Goal: Transaction & Acquisition: Subscribe to service/newsletter

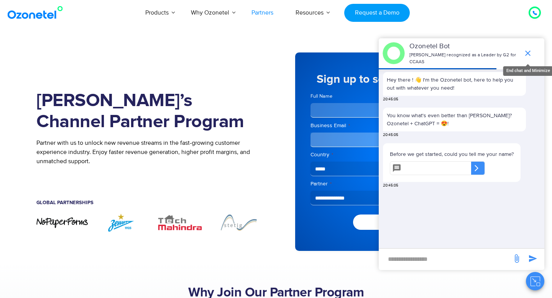
click at [527, 49] on icon "end chat or minimize" at bounding box center [527, 53] width 9 height 9
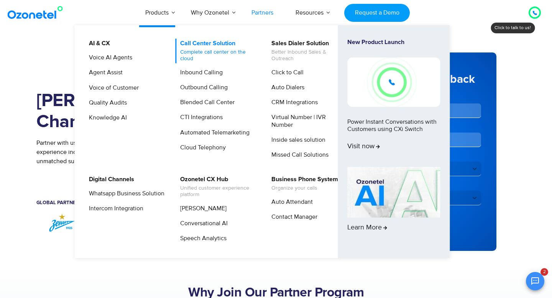
click at [197, 46] on link "Call Center Solution Complete call center on the cloud" at bounding box center [216, 51] width 82 height 25
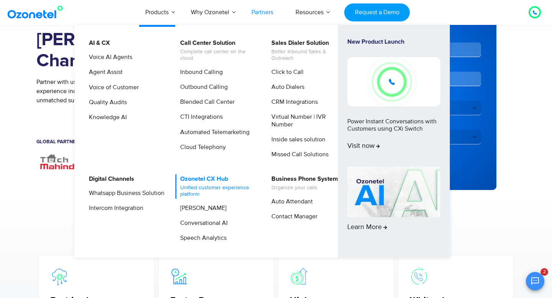
scroll to position [100, 0]
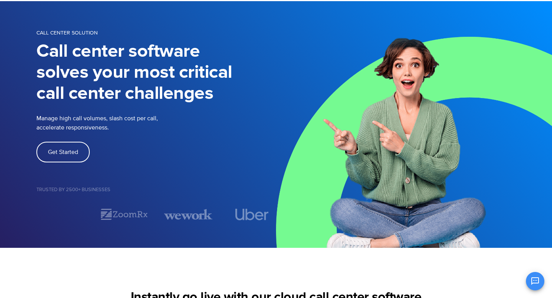
scroll to position [40, 0]
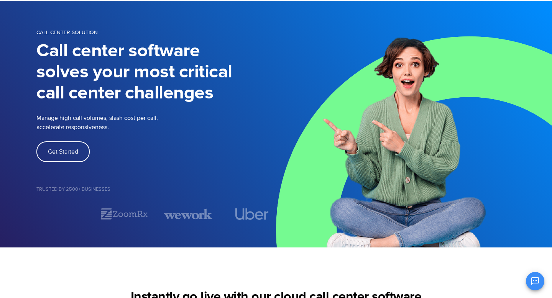
click at [83, 127] on p "Manage high call volumes, slash cost per call, accelerate responsiveness." at bounding box center [122, 122] width 173 height 18
click at [77, 144] on link "Get Started" at bounding box center [62, 151] width 53 height 21
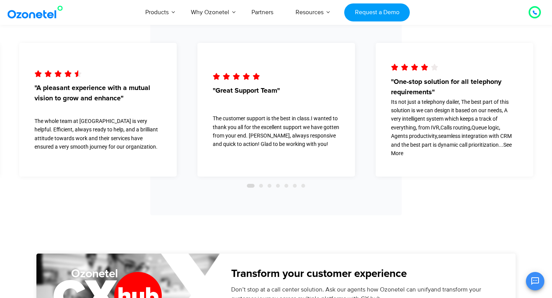
scroll to position [2445, 0]
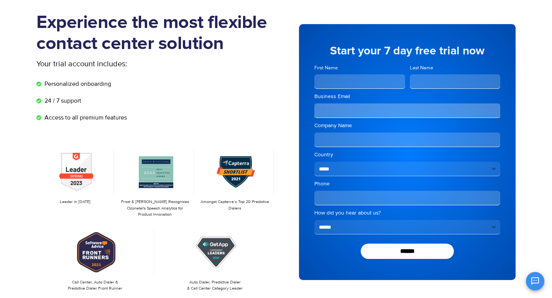
scroll to position [49, 0]
